Goal: Task Accomplishment & Management: Manage account settings

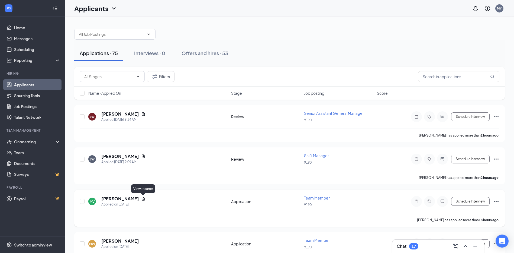
click at [144, 200] on icon "Document" at bounding box center [143, 198] width 4 height 4
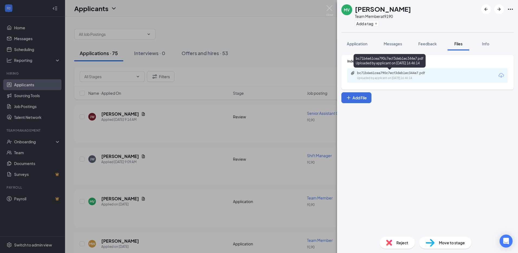
click at [393, 74] on div "bc71b6e61cea790c7ecf3deb1ec344e7.pdf" at bounding box center [395, 73] width 76 height 4
click at [385, 145] on div "Indeed Resume bc71b6e61cea790c7ecf3deb1ec344e7.pdf Uploaded by applicant on [DA…" at bounding box center [427, 141] width 181 height 182
click at [266, 150] on div "[PERSON_NAME] Team Member at 9190 Add a tag Application Messages Feedback Files…" at bounding box center [259, 126] width 518 height 253
click at [158, 165] on div "[PERSON_NAME] Team Member at 9190 Add a tag Application Messages Feedback Files…" at bounding box center [259, 126] width 518 height 253
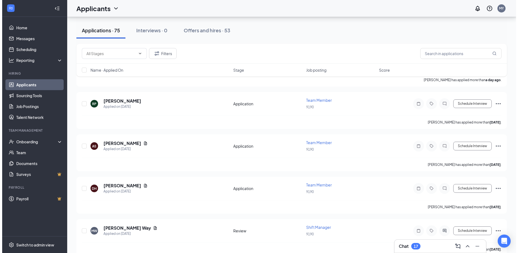
scroll to position [271, 0]
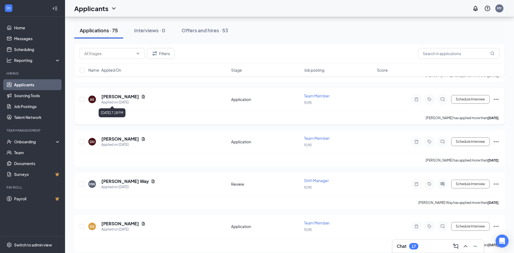
click at [122, 99] on div "Applied on [DATE]" at bounding box center [123, 101] width 44 height 5
click at [141, 97] on icon "Document" at bounding box center [143, 96] width 4 height 4
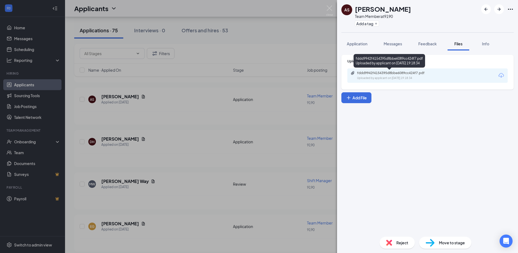
click at [396, 74] on div "fddd9942f4154395d8bbe6089cc424f7.pdf" at bounding box center [395, 73] width 76 height 4
click at [190, 114] on div "AS [PERSON_NAME] Team Member at 9190 Add a tag Application Messages Feedback Fi…" at bounding box center [259, 126] width 518 height 253
click at [183, 102] on div "AS [PERSON_NAME] Applied on [DATE]" at bounding box center [158, 98] width 141 height 11
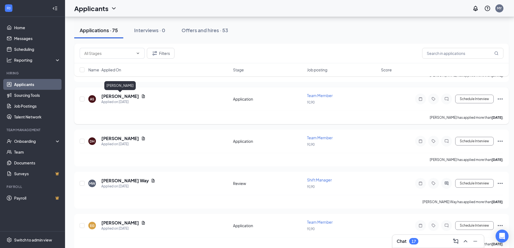
click at [112, 97] on h5 "[PERSON_NAME]" at bounding box center [120, 96] width 38 height 6
click at [94, 97] on div "AS" at bounding box center [92, 99] width 4 height 5
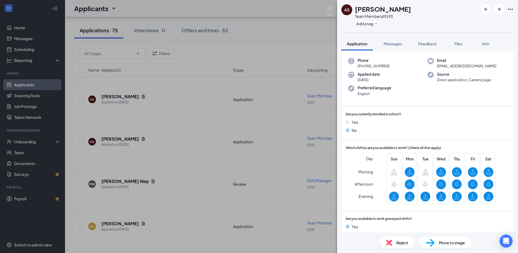
scroll to position [54, 0]
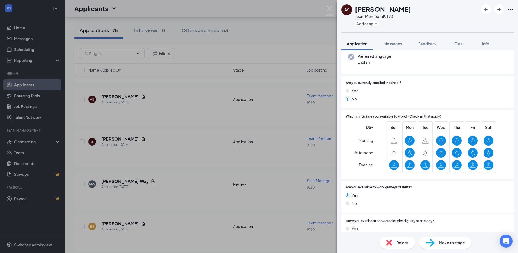
click at [311, 27] on div "AS [PERSON_NAME] Team Member at 9190 Add a tag Application Messages Feedback Fi…" at bounding box center [259, 126] width 518 height 253
click at [330, 9] on div "Applicants MY" at bounding box center [291, 8] width 453 height 17
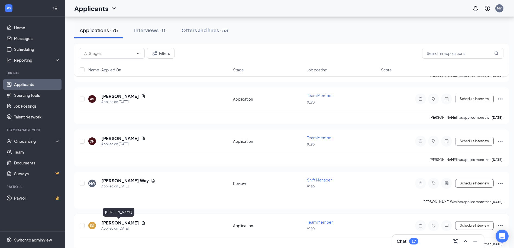
click at [121, 224] on h5 "[PERSON_NAME]" at bounding box center [120, 223] width 38 height 6
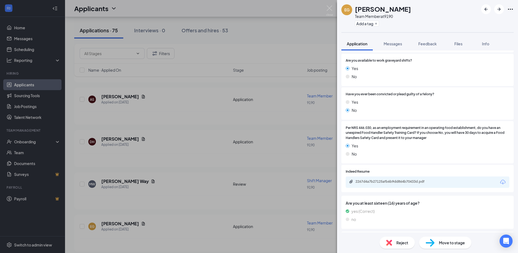
scroll to position [217, 0]
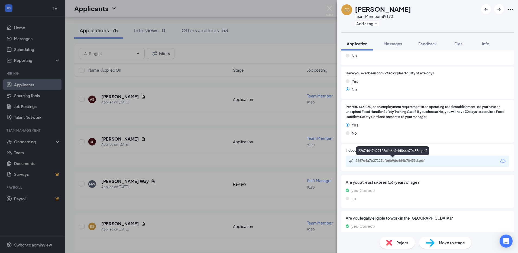
click at [371, 162] on div "2267d4a7b27125afb6b9dd864b70433d.pdf" at bounding box center [394, 160] width 76 height 4
